Goal: Check status: Check status

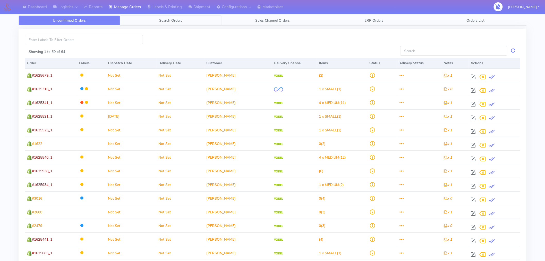
click at [170, 19] on span "Search Orders" at bounding box center [170, 20] width 23 height 5
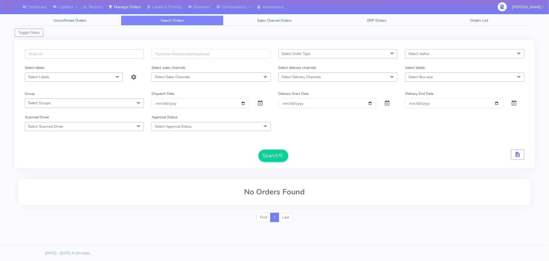
click at [104, 51] on input "text" at bounding box center [84, 54] width 119 height 10
click at [102, 53] on input "text" at bounding box center [84, 54] width 119 height 10
type input "1624489"
click at [271, 158] on button "Search" at bounding box center [273, 155] width 30 height 12
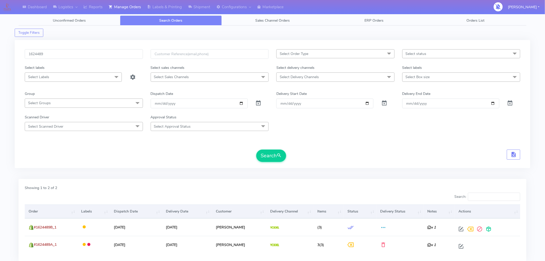
scroll to position [37, 0]
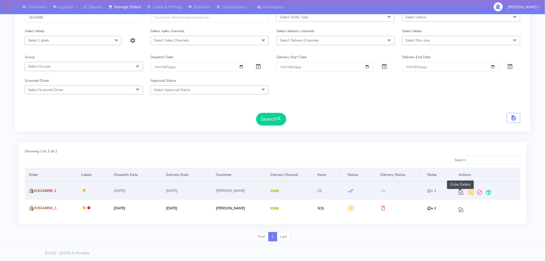
click at [460, 192] on span at bounding box center [460, 193] width 9 height 5
select select "5"
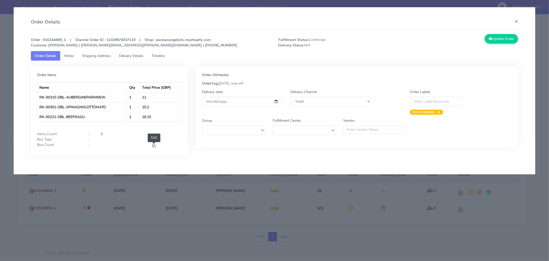
click at [153, 145] on span at bounding box center [154, 145] width 5 height 5
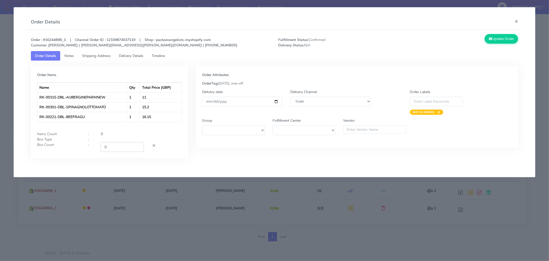
click at [120, 147] on input "0" at bounding box center [122, 147] width 43 height 10
type input "1"
click at [179, 154] on div "Order Items Name Qty Total Price (GBP) RK-00315-DBL-AUBERGINEPARMNEW 1 11 RK-00…" at bounding box center [109, 112] width 157 height 92
click at [511, 39] on button "Update Order" at bounding box center [501, 39] width 33 height 10
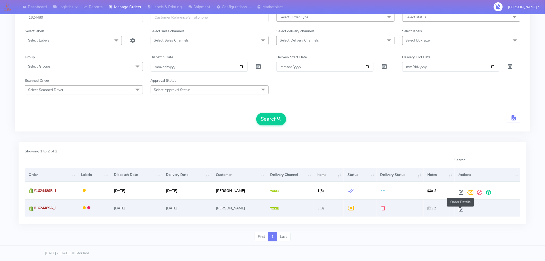
click at [460, 208] on span at bounding box center [460, 210] width 9 height 5
select select "5"
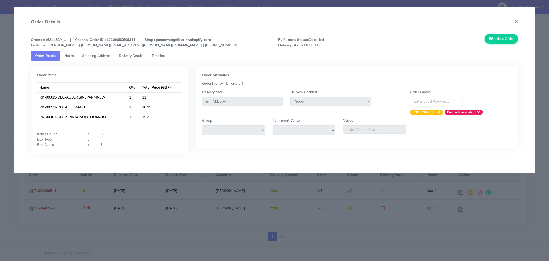
click at [161, 56] on span "Timeline" at bounding box center [158, 55] width 13 height 5
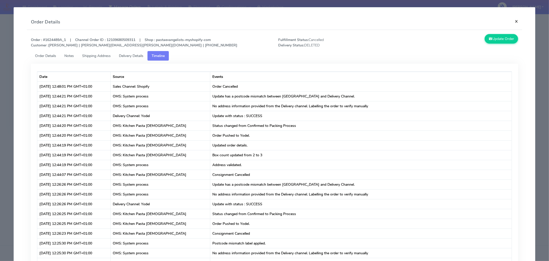
click at [514, 21] on button "×" at bounding box center [517, 21] width 12 height 14
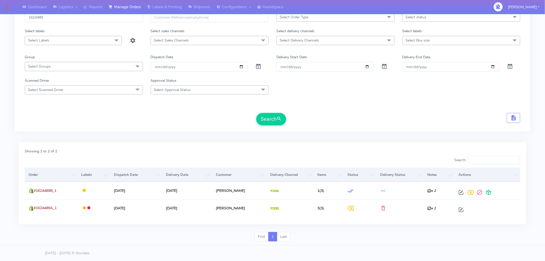
scroll to position [0, 0]
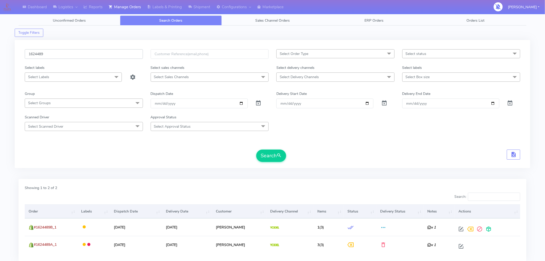
click at [91, 53] on input "1624489" at bounding box center [84, 54] width 118 height 10
click at [417, 54] on span "Select status" at bounding box center [416, 53] width 21 height 5
click at [421, 97] on div "Confirmed" at bounding box center [461, 96] width 113 height 5
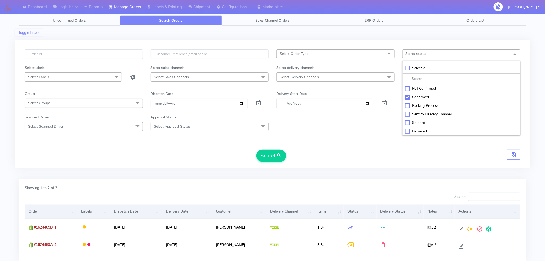
checkbox input "true"
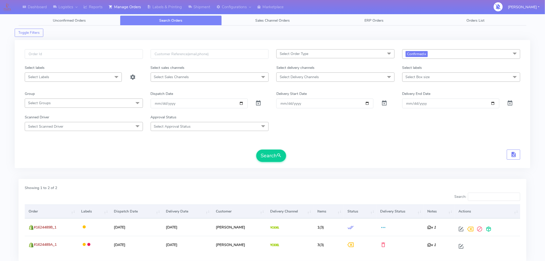
click at [274, 149] on form "Select Order Type Select All MEALS ATAVI One Off Pasta Club Gift Kit Event Unkn…" at bounding box center [272, 105] width 495 height 113
click at [273, 153] on button "Search" at bounding box center [271, 155] width 30 height 12
click at [426, 55] on link "x" at bounding box center [425, 53] width 2 height 5
click at [280, 156] on span "submit" at bounding box center [279, 155] width 5 height 7
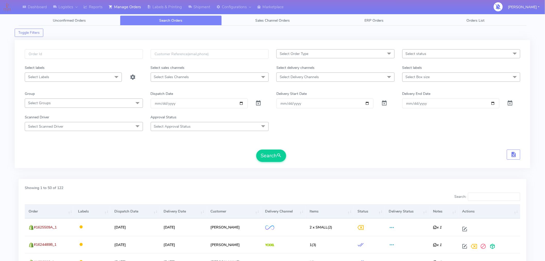
click at [355, 54] on span "Select Order Type" at bounding box center [335, 53] width 118 height 9
click at [420, 55] on span "Select status" at bounding box center [416, 53] width 21 height 5
click at [341, 80] on span "Select Delivery Channels" at bounding box center [335, 76] width 118 height 9
click at [291, 144] on div "Yodel" at bounding box center [335, 145] width 113 height 5
checkbox input "true"
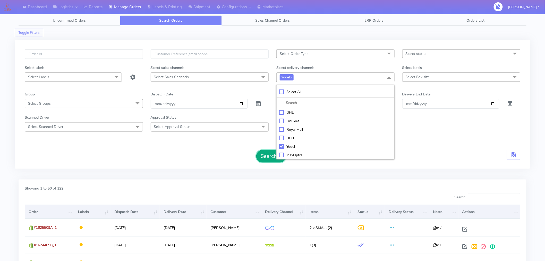
click at [273, 155] on button "Search" at bounding box center [271, 156] width 30 height 12
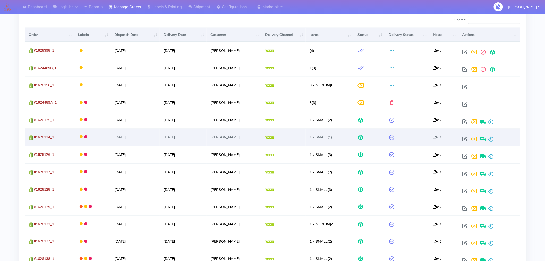
scroll to position [123, 0]
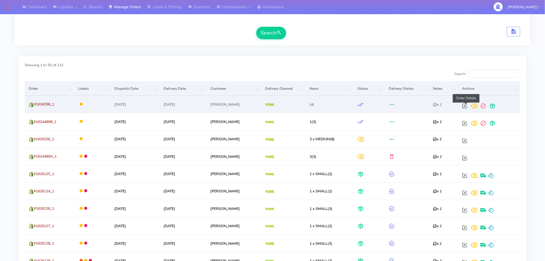
click at [465, 106] on span at bounding box center [464, 107] width 9 height 5
select select "5"
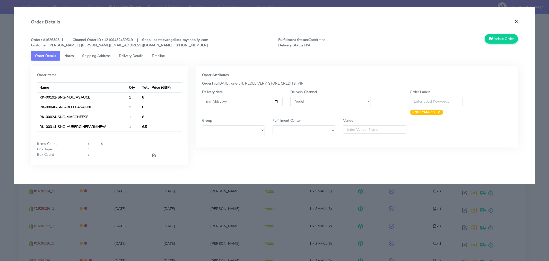
click at [518, 21] on button "×" at bounding box center [517, 21] width 12 height 14
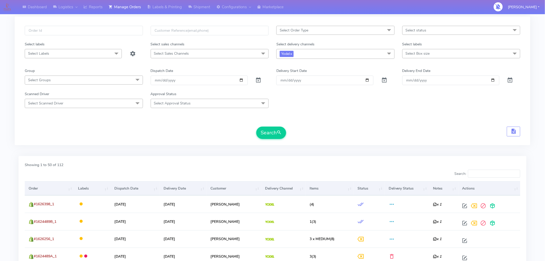
scroll to position [0, 0]
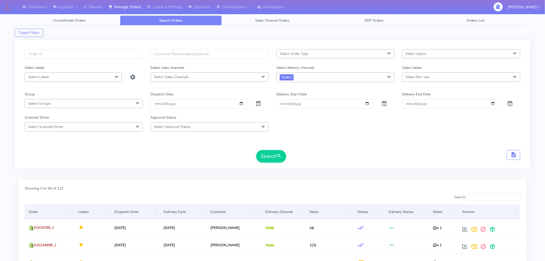
click at [441, 56] on span "Select status" at bounding box center [461, 53] width 118 height 9
click at [420, 98] on div "Confirmed" at bounding box center [461, 96] width 113 height 5
checkbox input "true"
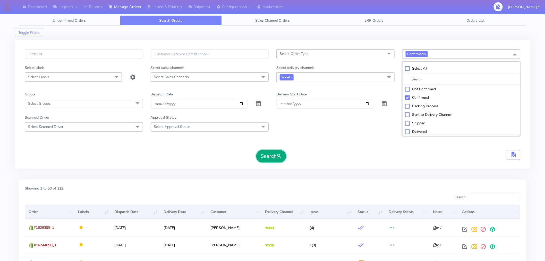
click at [276, 156] on button "Search" at bounding box center [271, 156] width 30 height 12
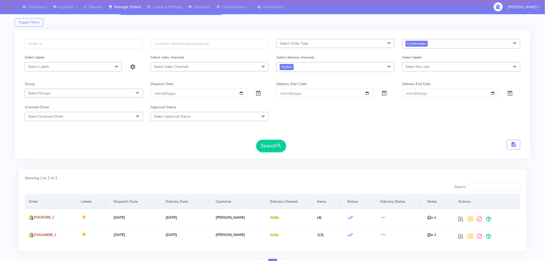
scroll to position [37, 0]
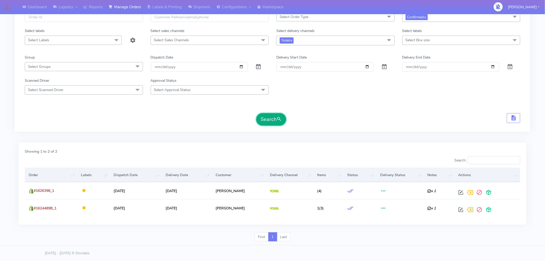
click at [270, 122] on button "Search" at bounding box center [271, 119] width 30 height 12
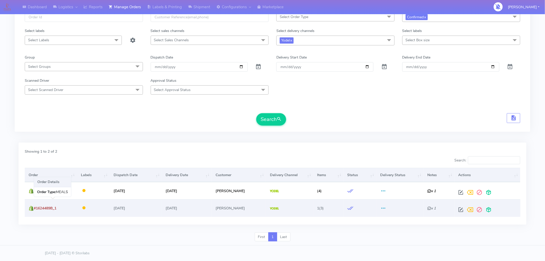
drag, startPoint x: 62, startPoint y: 208, endPoint x: 34, endPoint y: 207, distance: 27.8
click at [34, 207] on td "#1624489B_1" at bounding box center [51, 207] width 52 height 17
copy span "#1624489B_1"
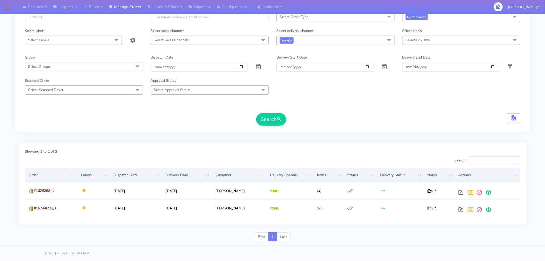
click at [485, 110] on form "Select Order Type Select All MEALS ATAVI One Off Pasta Club Gift Kit Event Unkn…" at bounding box center [272, 68] width 495 height 113
click at [271, 118] on button "Search" at bounding box center [271, 119] width 30 height 12
